Goal: Task Accomplishment & Management: Use online tool/utility

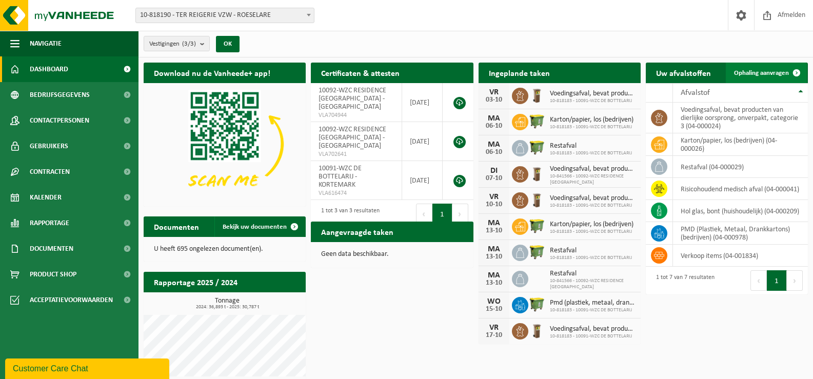
click at [618, 72] on span "Ophaling aanvragen" at bounding box center [761, 73] width 55 height 7
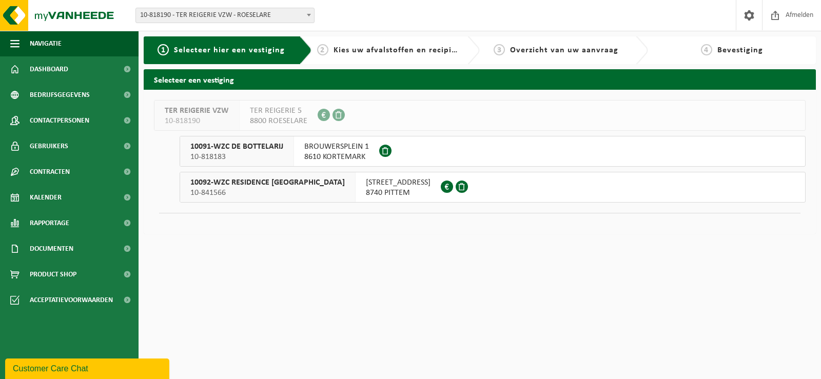
click at [366, 187] on span "MUIZEBEEKSTRAAT 3" at bounding box center [398, 182] width 65 height 10
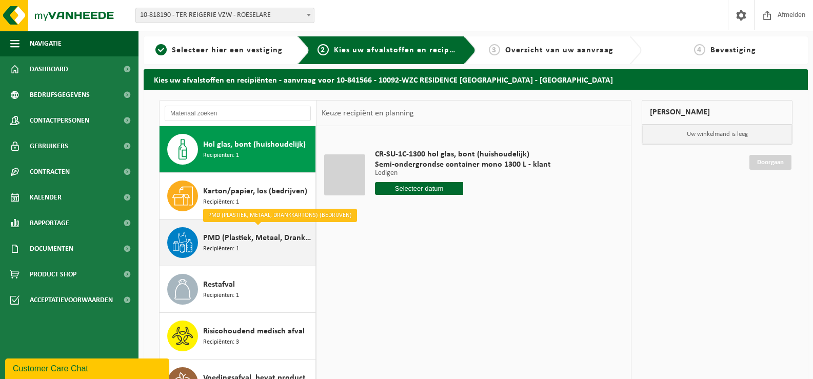
click at [238, 238] on span "PMD (Plastiek, Metaal, Drankkartons) (bedrijven)" at bounding box center [258, 238] width 110 height 12
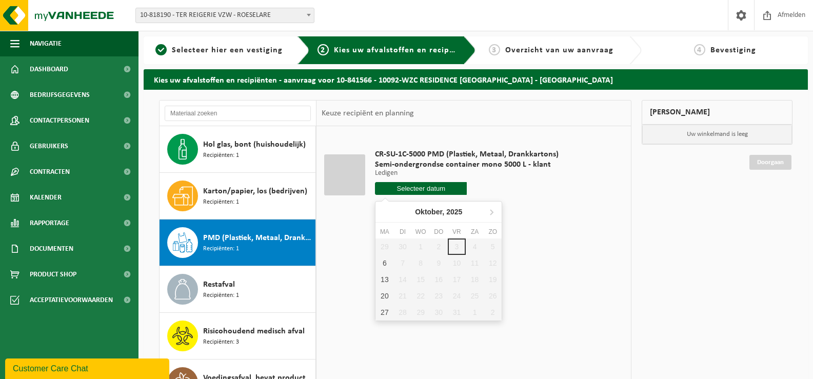
click at [426, 188] on input "text" at bounding box center [421, 188] width 92 height 13
click at [385, 265] on div "6" at bounding box center [384, 263] width 18 height 16
type input "Van 2025-10-06"
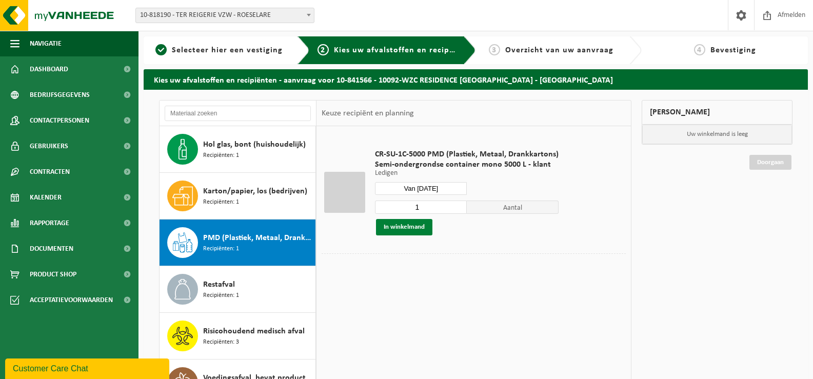
click at [415, 232] on button "In winkelmand" at bounding box center [404, 227] width 56 height 16
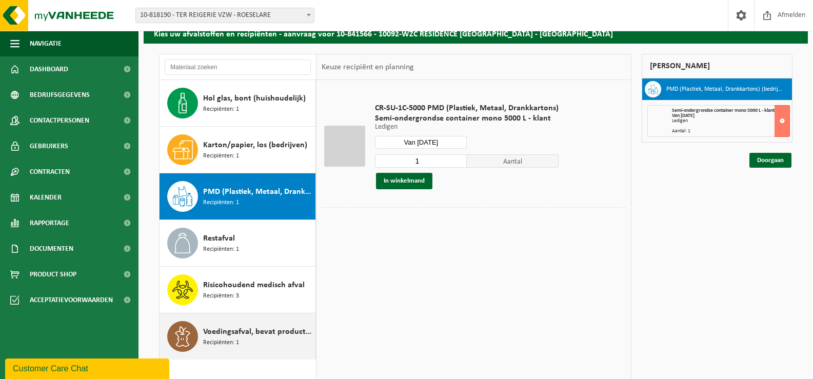
scroll to position [51, 0]
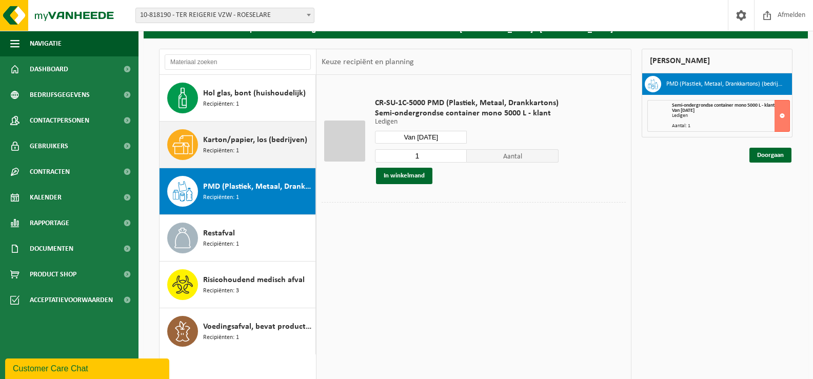
click at [229, 147] on span "Recipiënten: 1" at bounding box center [221, 151] width 36 height 10
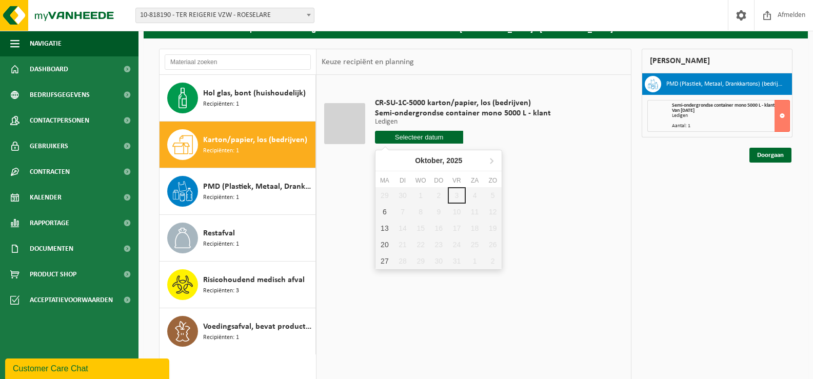
click at [391, 139] on input "text" at bounding box center [419, 137] width 88 height 13
click at [387, 214] on div "6" at bounding box center [384, 212] width 18 height 16
type input "Van 2025-10-06"
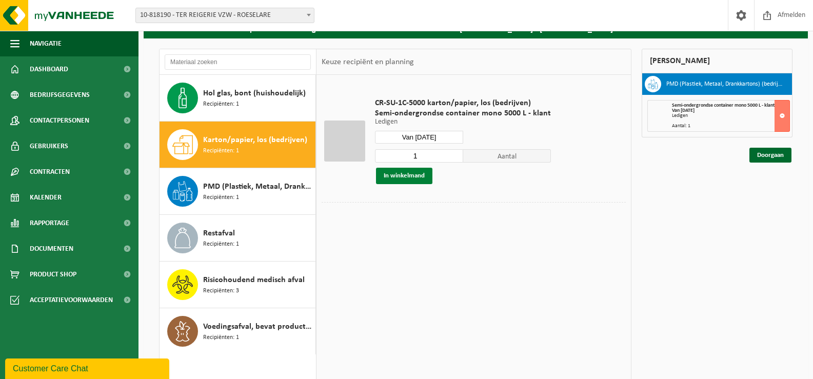
click at [411, 177] on button "In winkelmand" at bounding box center [404, 176] width 56 height 16
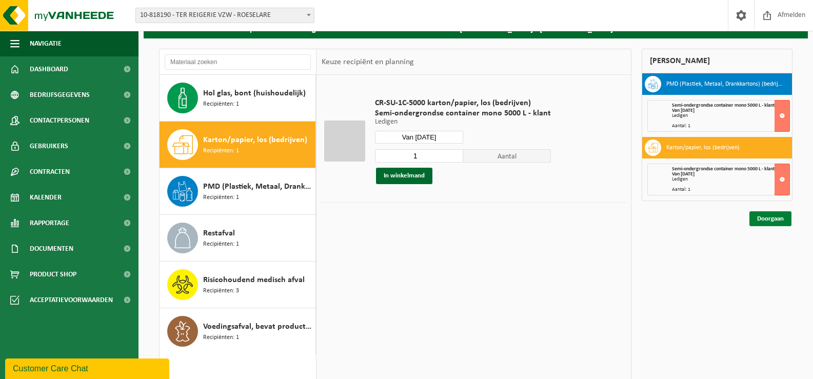
click at [781, 219] on link "Doorgaan" at bounding box center [770, 218] width 42 height 15
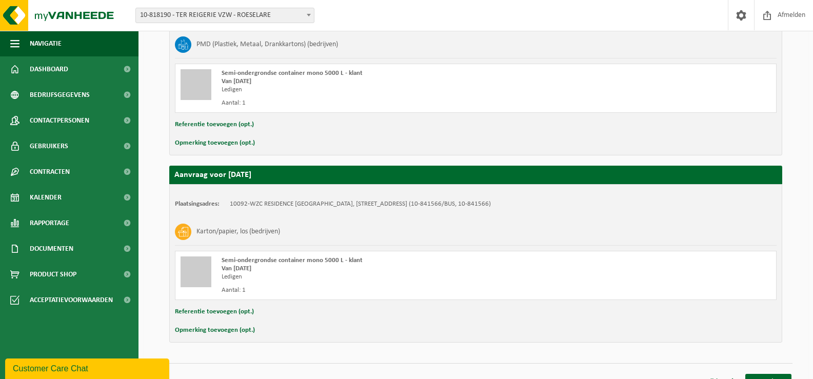
scroll to position [248, 0]
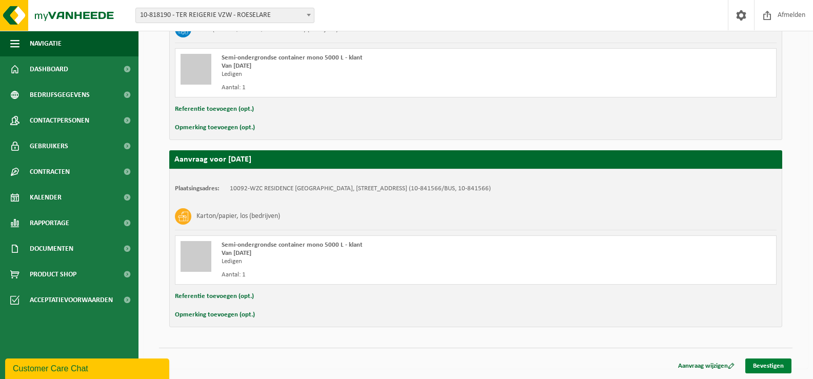
click at [774, 364] on link "Bevestigen" at bounding box center [768, 366] width 46 height 15
